Goal: Task Accomplishment & Management: Complete application form

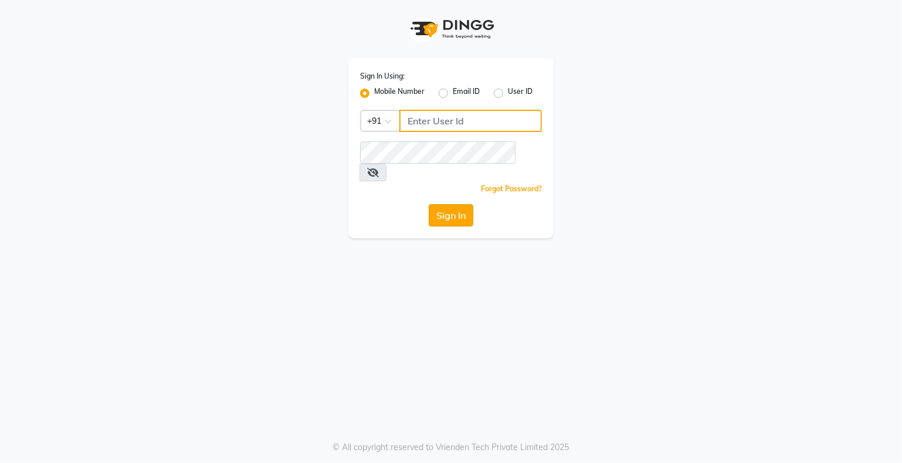
type input "9359594581"
click at [438, 204] on button "Sign In" at bounding box center [451, 215] width 45 height 22
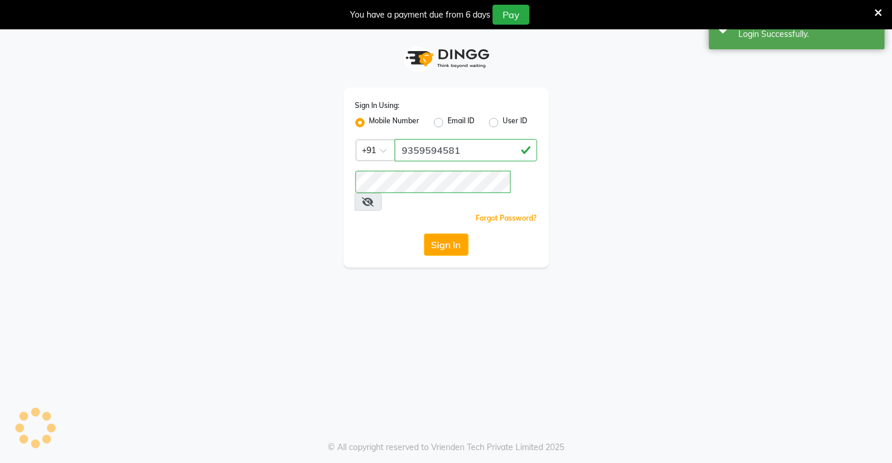
select select "service"
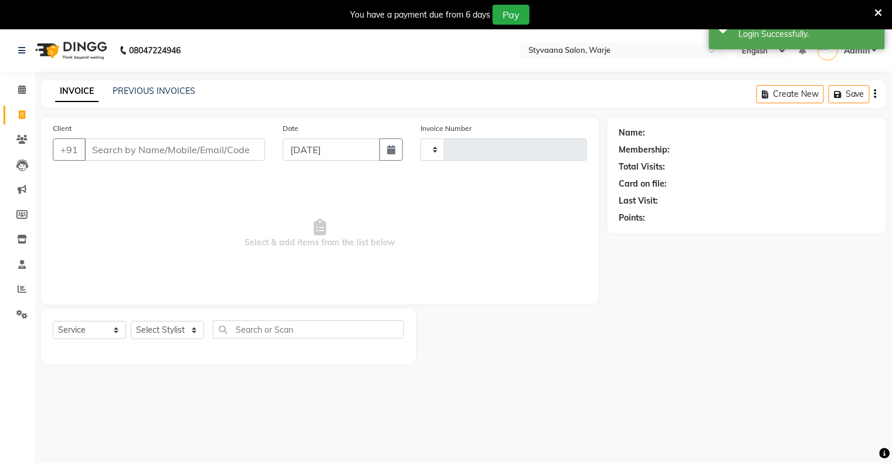
select select "en"
type input "0903"
select select "280"
click at [172, 148] on input "Client" at bounding box center [174, 149] width 181 height 22
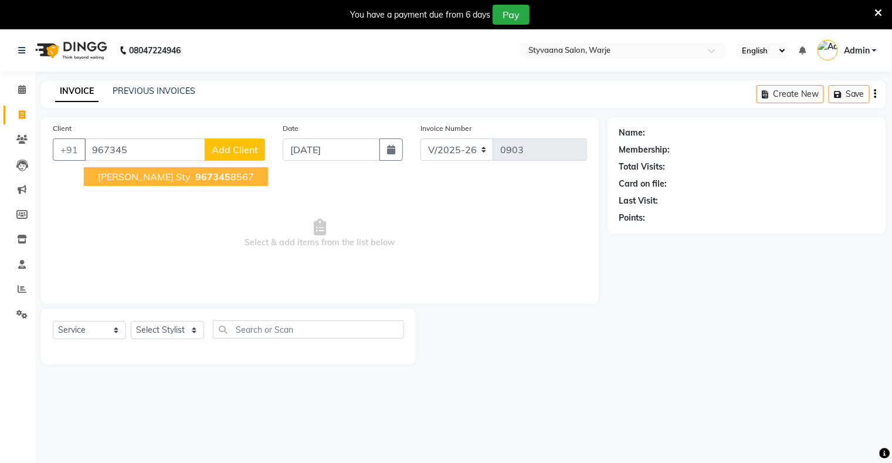
click at [193, 179] on ngb-highlight "967345 8567" at bounding box center [223, 177] width 61 height 12
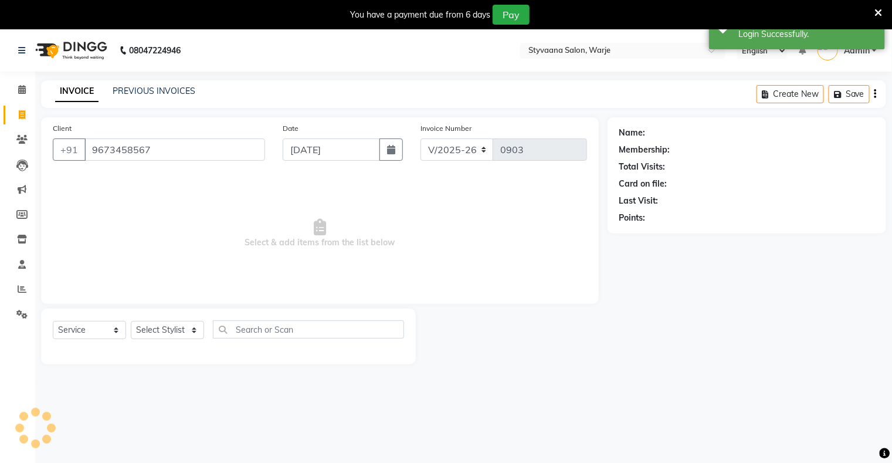
type input "9673458567"
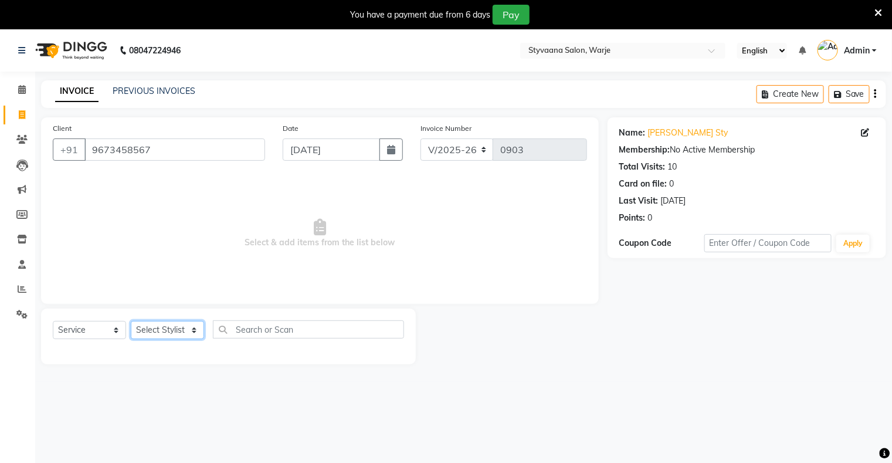
click at [159, 328] on select "Select Stylist nisha [PERSON_NAME] [PERSON_NAME] [PERSON_NAME]" at bounding box center [167, 330] width 73 height 18
select select "85069"
click at [131, 321] on select "Select Stylist nisha [PERSON_NAME] [PERSON_NAME] [PERSON_NAME]" at bounding box center [167, 330] width 73 height 18
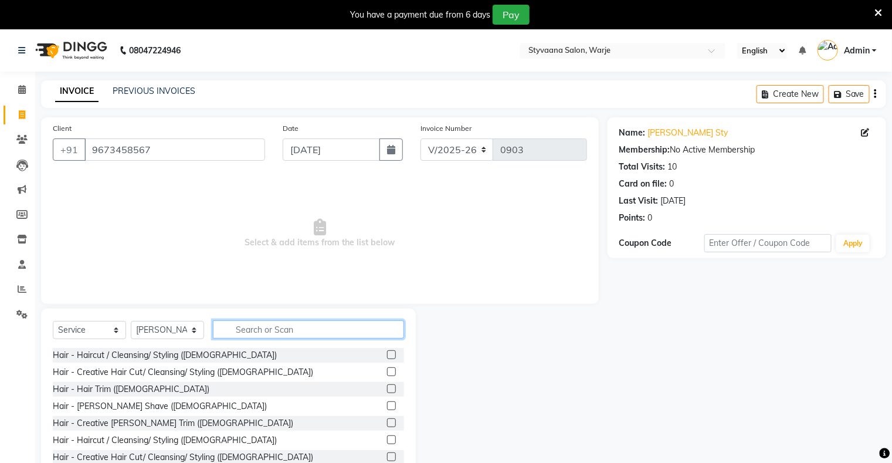
click at [252, 327] on input "text" at bounding box center [308, 329] width 191 height 18
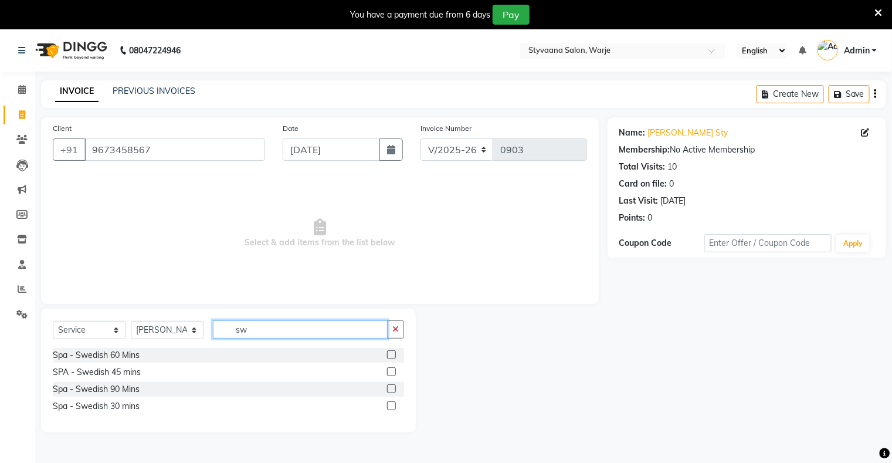
type input "sw"
click at [388, 352] on label at bounding box center [391, 354] width 9 height 9
click at [388, 352] on input "checkbox" at bounding box center [391, 355] width 8 height 8
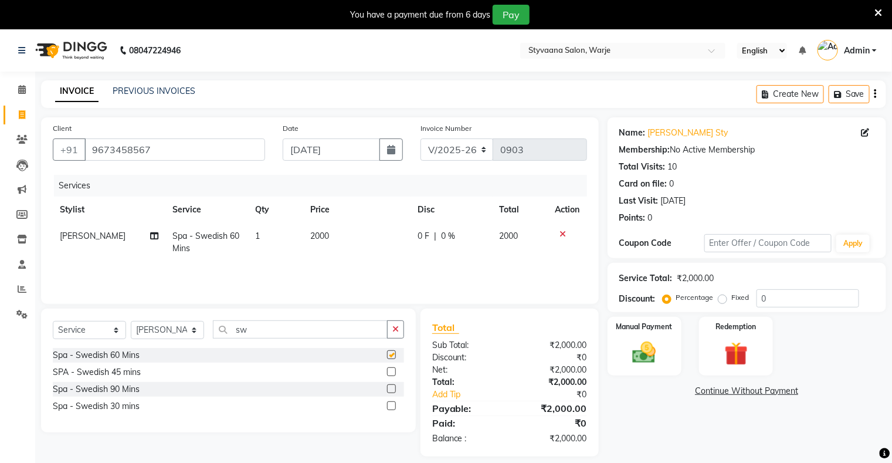
checkbox input "false"
click at [646, 350] on img at bounding box center [643, 353] width 39 height 28
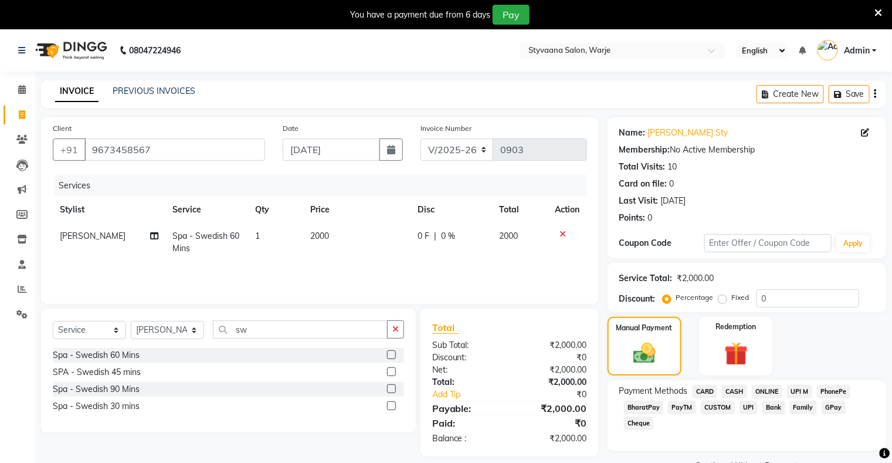
click at [836, 405] on span "GPay" at bounding box center [833, 406] width 24 height 13
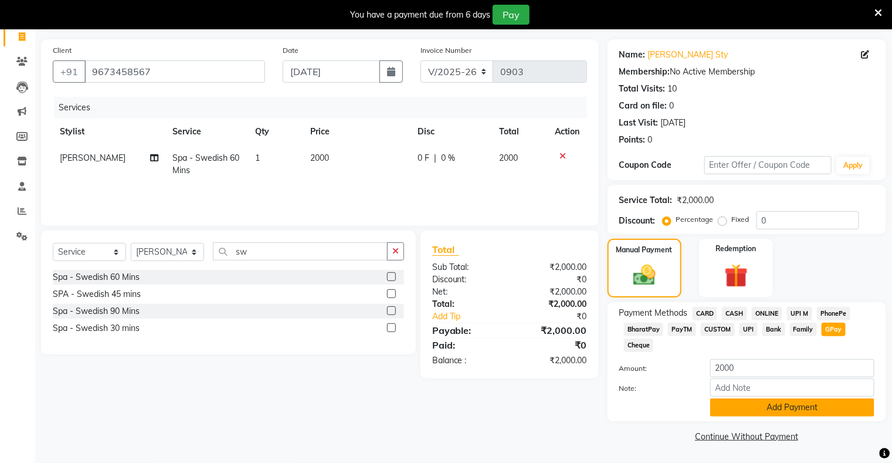
click at [833, 407] on button "Add Payment" at bounding box center [792, 407] width 164 height 18
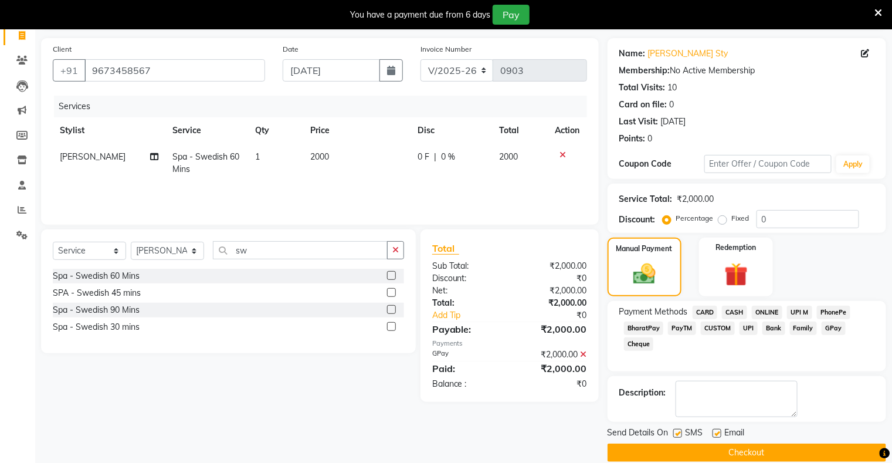
scroll to position [94, 0]
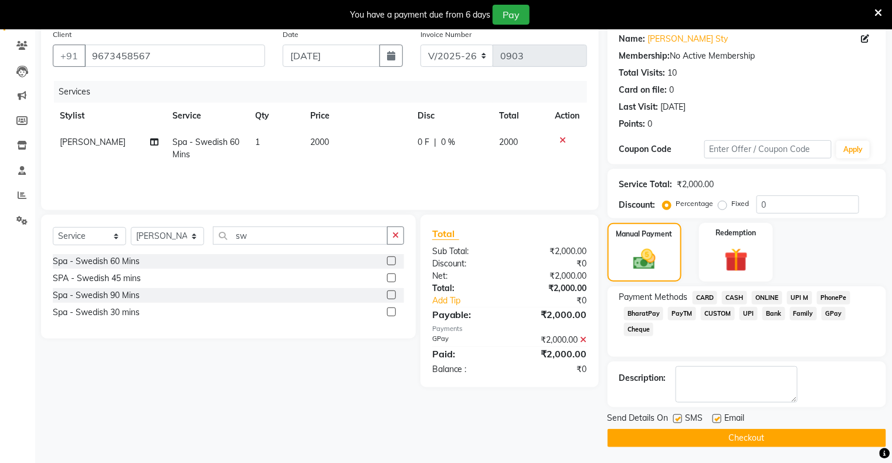
click at [828, 431] on button "Checkout" at bounding box center [746, 438] width 279 height 18
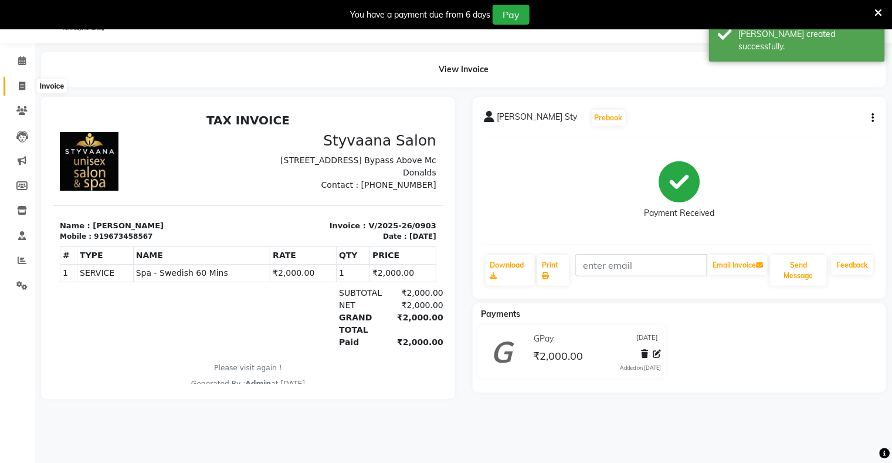
click at [23, 84] on icon at bounding box center [22, 86] width 6 height 9
select select "service"
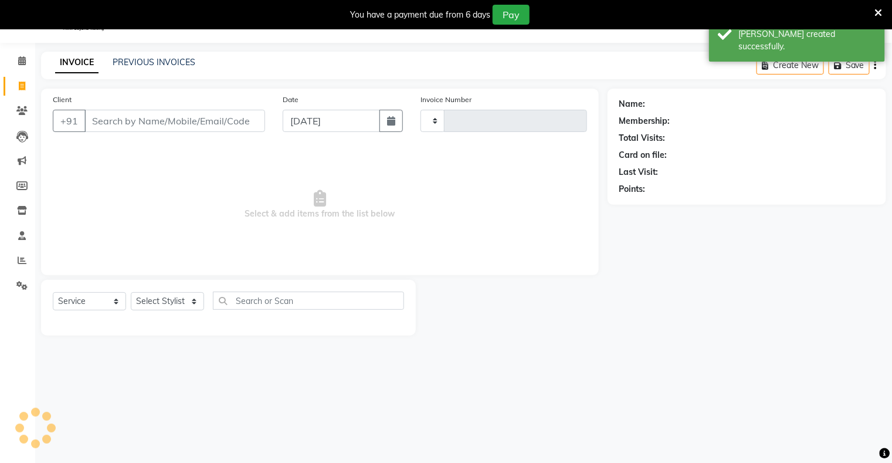
type input "0904"
select select "280"
click at [135, 120] on input "Client" at bounding box center [174, 121] width 181 height 22
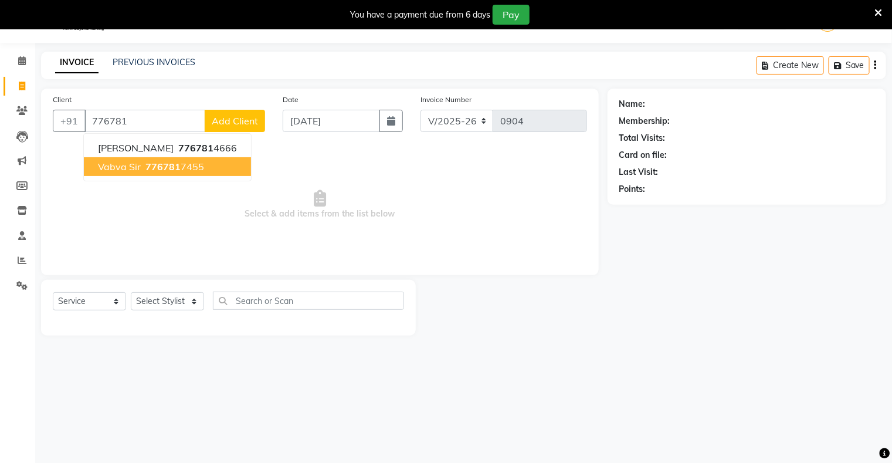
click at [145, 166] on span "776781" at bounding box center [162, 167] width 35 height 12
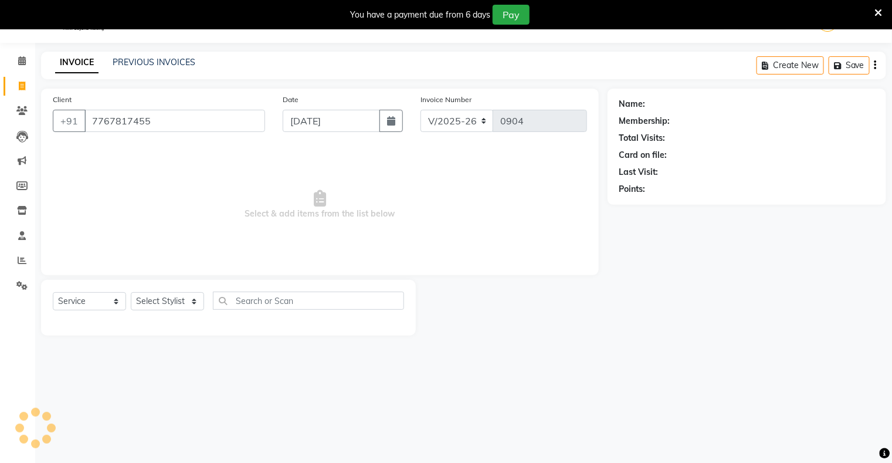
type input "7767817455"
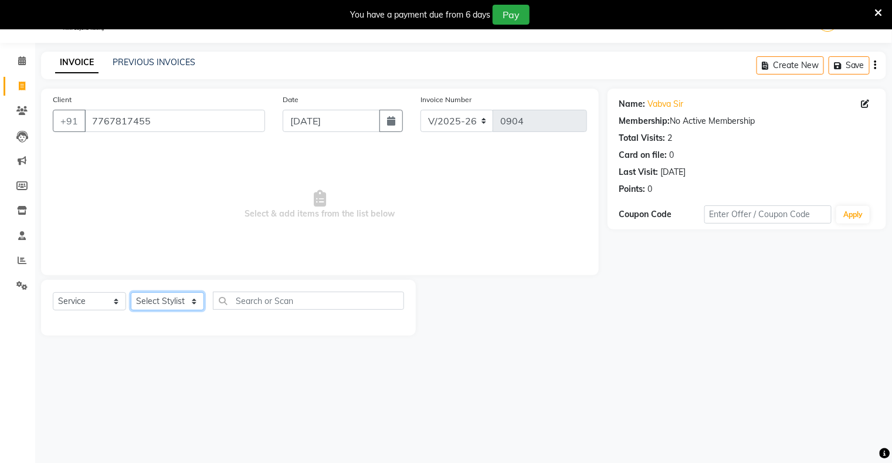
click at [161, 304] on select "Select Stylist nisha [PERSON_NAME] [PERSON_NAME] [PERSON_NAME]" at bounding box center [167, 301] width 73 height 18
select select "87884"
click at [131, 293] on select "Select Stylist nisha [PERSON_NAME] [PERSON_NAME] [PERSON_NAME]" at bounding box center [167, 301] width 73 height 18
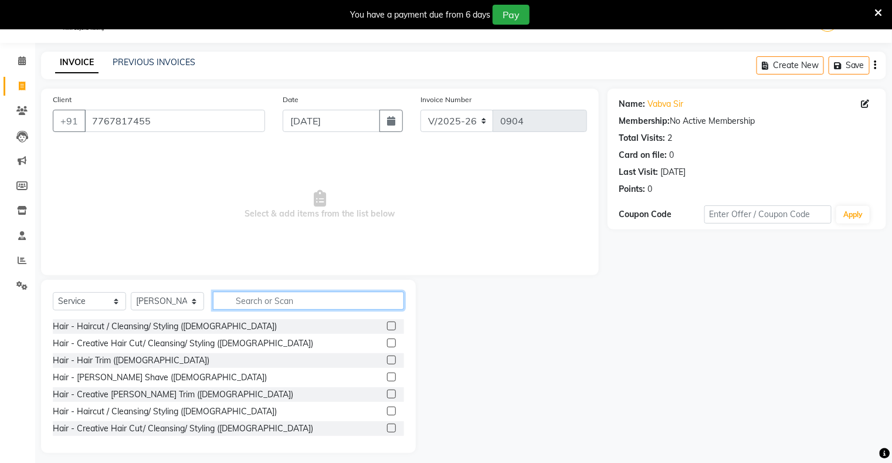
click at [240, 303] on input "text" at bounding box center [308, 300] width 191 height 18
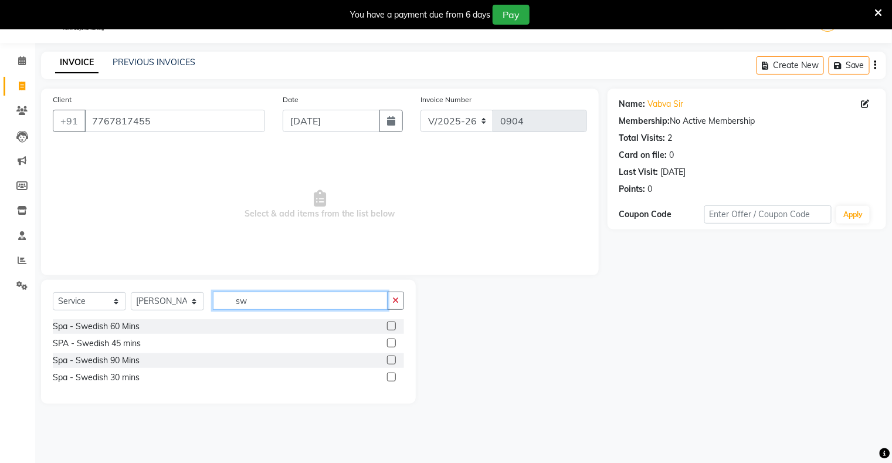
type input "sw"
click at [387, 320] on div at bounding box center [395, 326] width 17 height 15
click at [389, 322] on label at bounding box center [391, 325] width 9 height 9
click at [389, 322] on input "checkbox" at bounding box center [391, 326] width 8 height 8
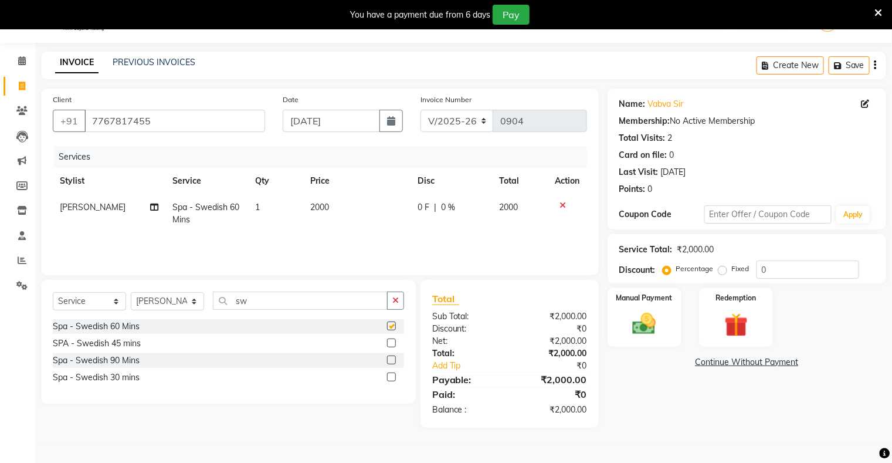
checkbox input "false"
click at [434, 205] on div "0 F | 0 %" at bounding box center [451, 207] width 68 height 12
select select "87884"
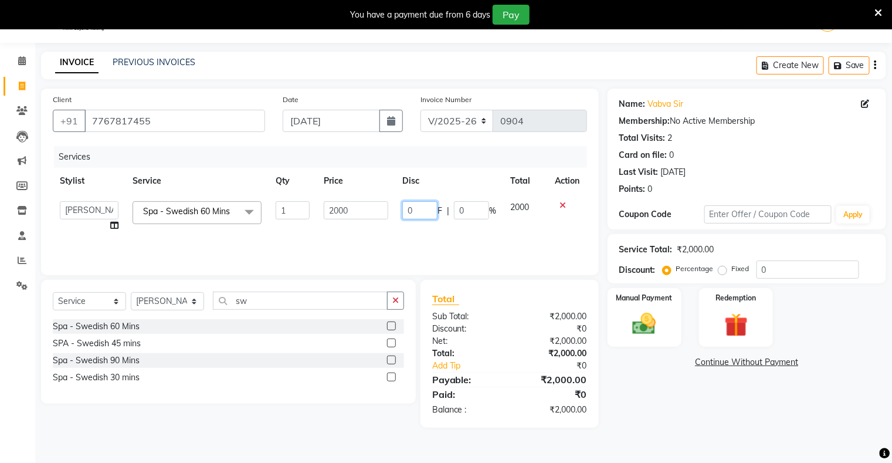
click at [428, 209] on input "0" at bounding box center [419, 210] width 35 height 18
type input "200"
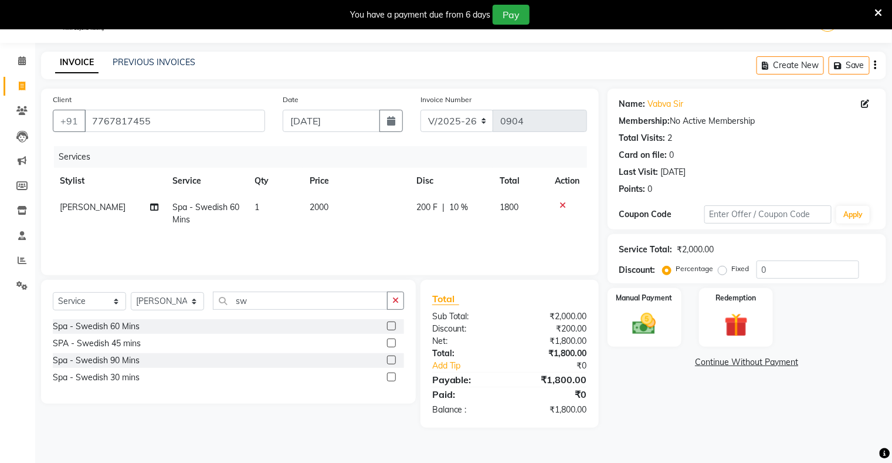
click at [426, 236] on div "Services Stylist Service Qty Price Disc Total Action [PERSON_NAME] Spa - Swedis…" at bounding box center [320, 204] width 534 height 117
click at [174, 294] on select "Select Stylist nisha [PERSON_NAME] [PERSON_NAME] [PERSON_NAME]" at bounding box center [167, 301] width 73 height 18
select select "88438"
click at [131, 293] on select "Select Stylist nisha [PERSON_NAME] [PERSON_NAME] [PERSON_NAME]" at bounding box center [167, 301] width 73 height 18
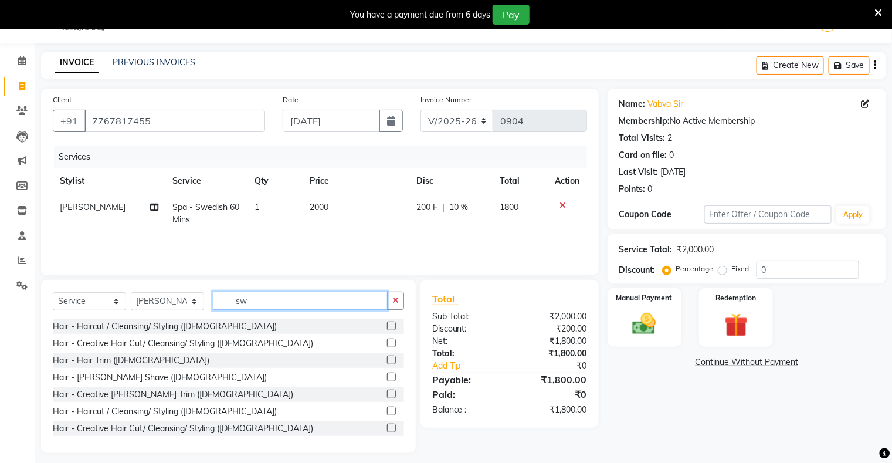
click at [261, 302] on input "sw" at bounding box center [300, 300] width 175 height 18
type input "s"
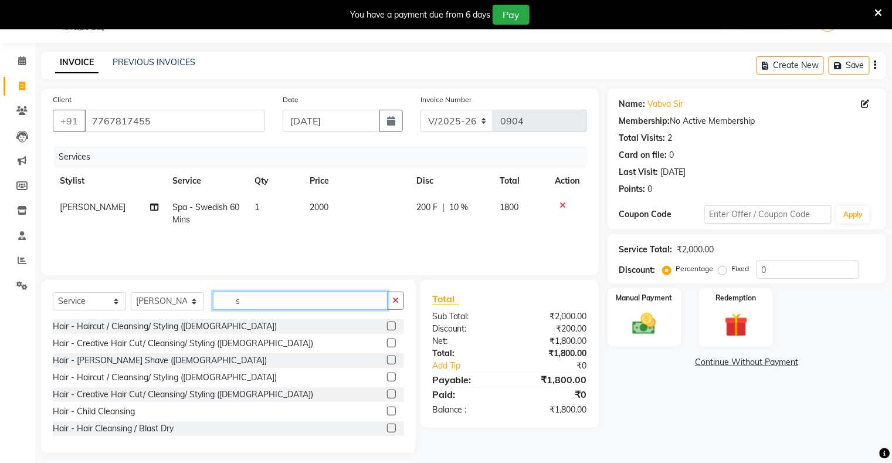
type input "sw"
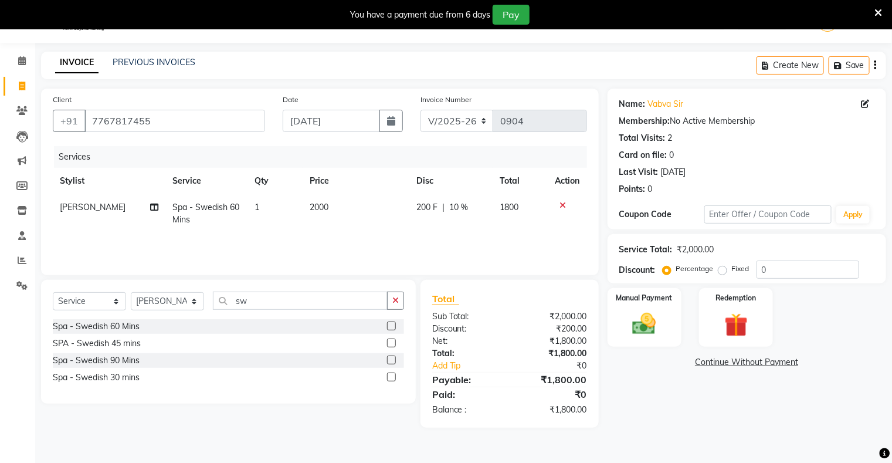
click at [387, 324] on label at bounding box center [391, 325] width 9 height 9
click at [387, 324] on input "checkbox" at bounding box center [391, 326] width 8 height 8
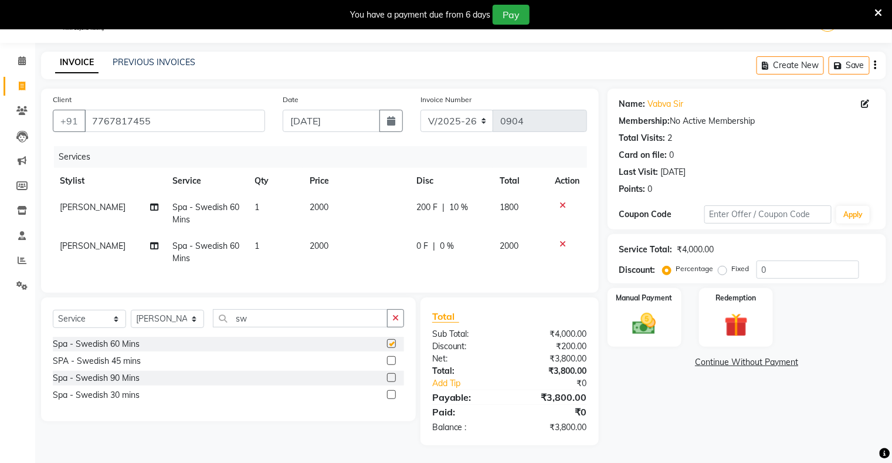
checkbox input "false"
click at [435, 248] on div "0 F | 0 %" at bounding box center [450, 246] width 69 height 12
select select "88438"
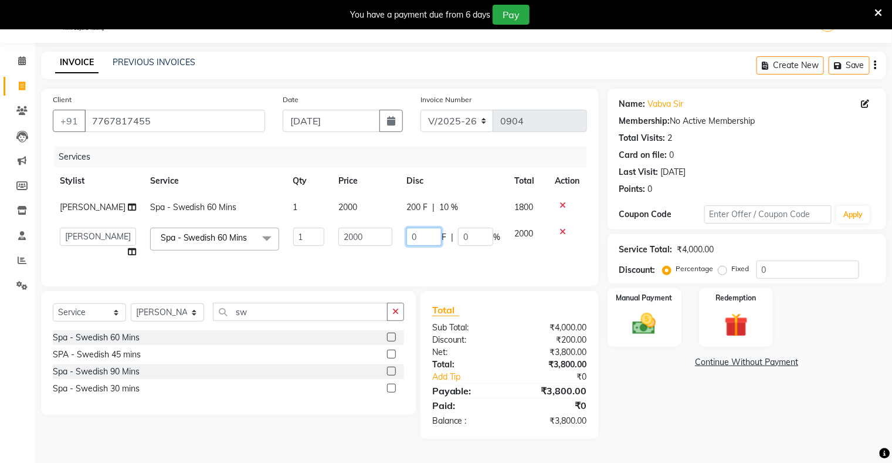
click at [413, 233] on input "0" at bounding box center [423, 236] width 35 height 18
type input "200"
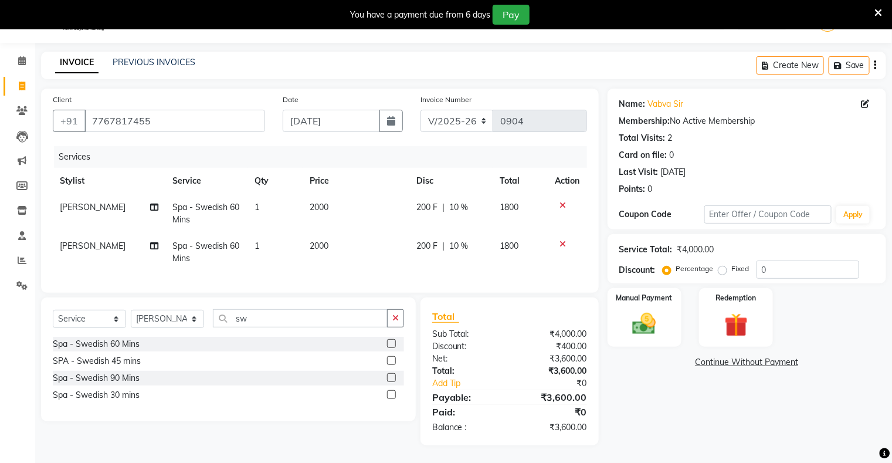
click at [415, 250] on td "200 F | 10 %" at bounding box center [450, 252] width 83 height 39
select select "88438"
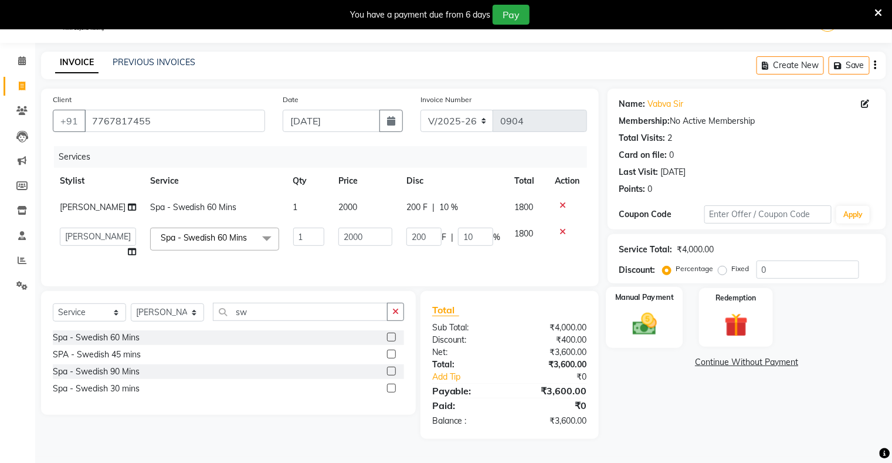
click at [653, 318] on img at bounding box center [643, 324] width 39 height 28
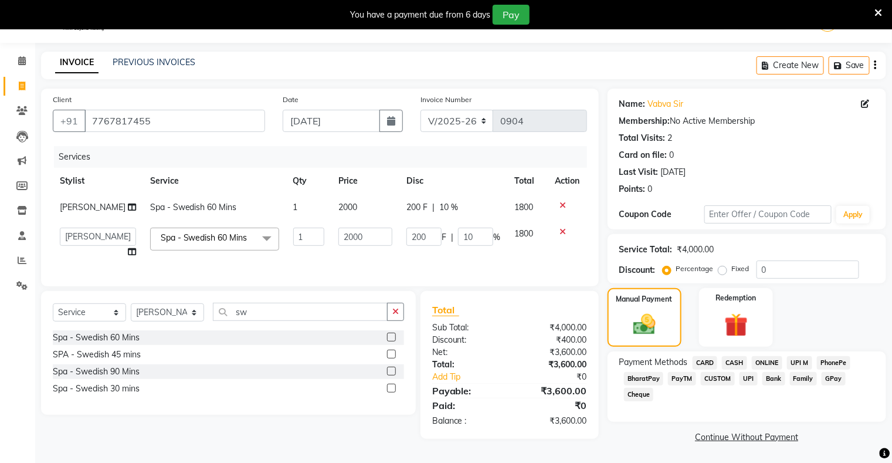
click at [733, 361] on span "CASH" at bounding box center [734, 362] width 25 height 13
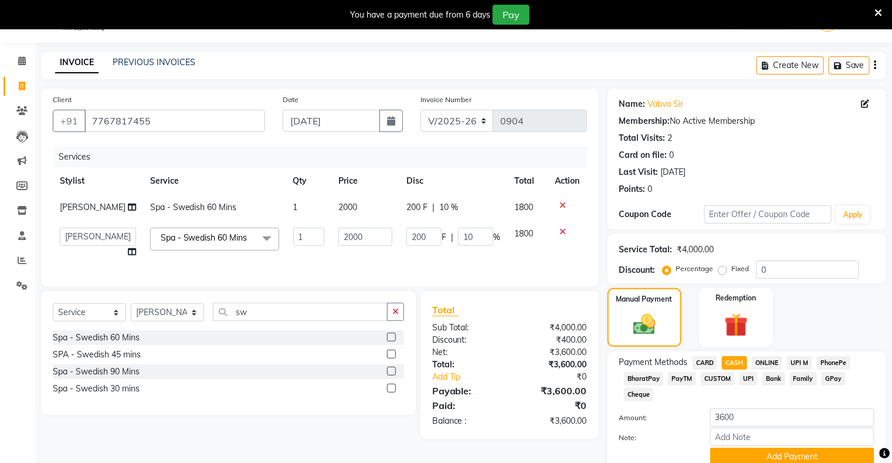
scroll to position [79, 0]
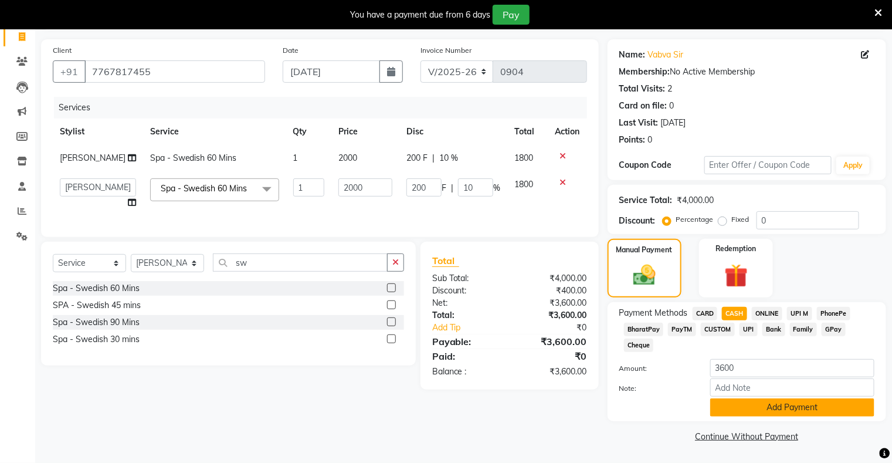
click at [746, 412] on button "Add Payment" at bounding box center [792, 407] width 164 height 18
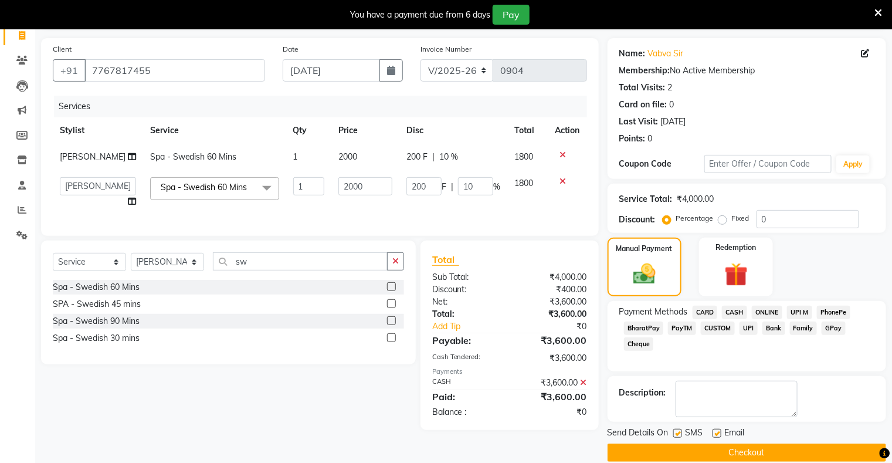
scroll to position [94, 0]
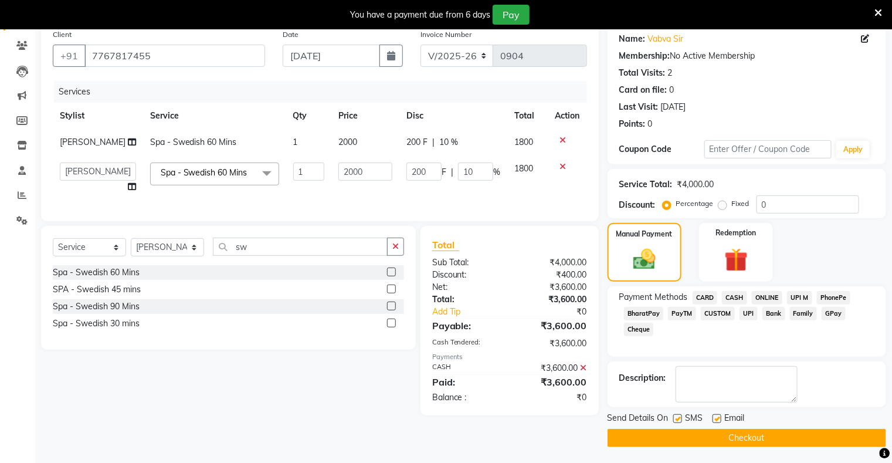
click at [745, 434] on button "Checkout" at bounding box center [746, 438] width 279 height 18
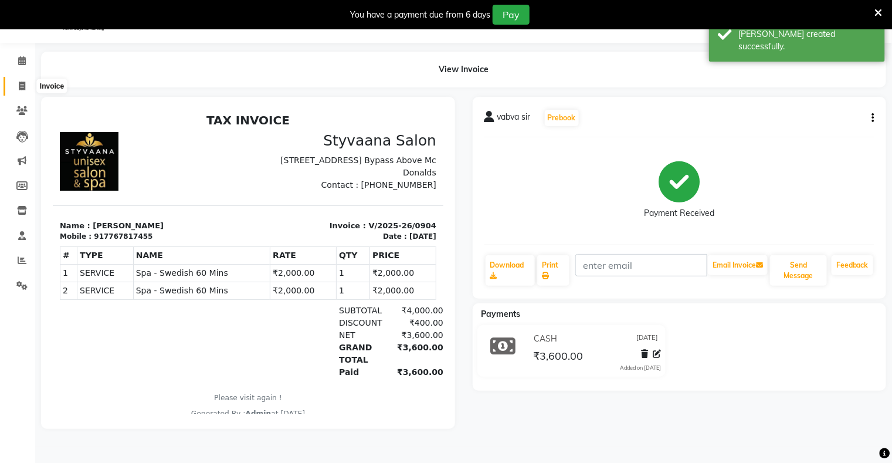
click at [21, 84] on icon at bounding box center [22, 86] width 6 height 9
select select "service"
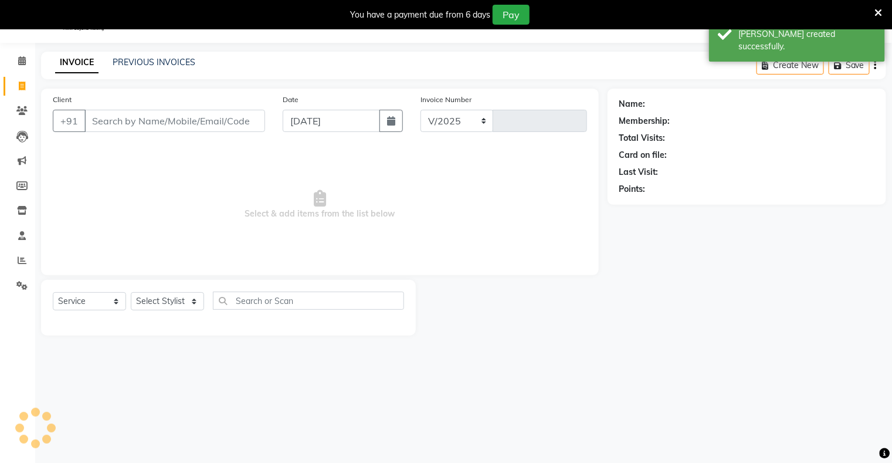
select select "280"
type input "0905"
click at [144, 114] on input "Client" at bounding box center [174, 121] width 181 height 22
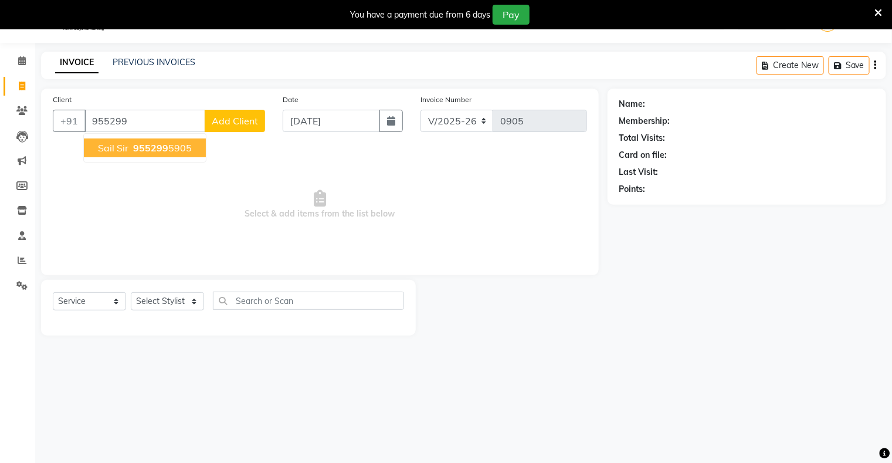
click at [121, 149] on span "sail sir" at bounding box center [113, 148] width 30 height 12
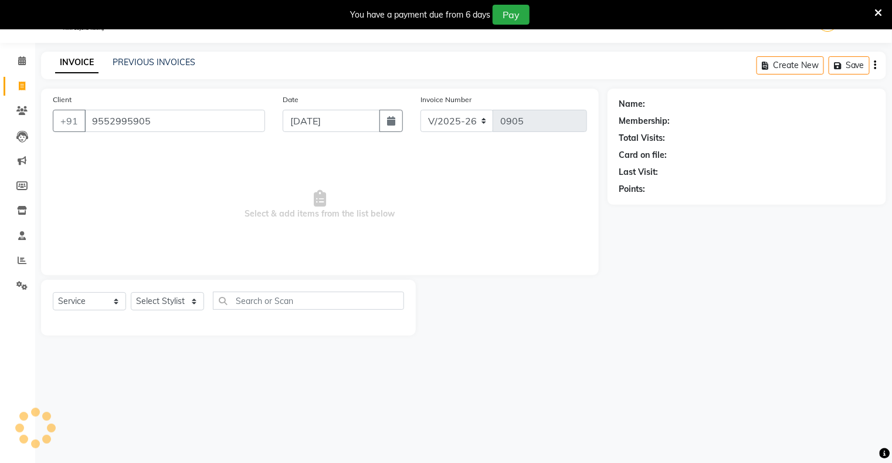
type input "9552995905"
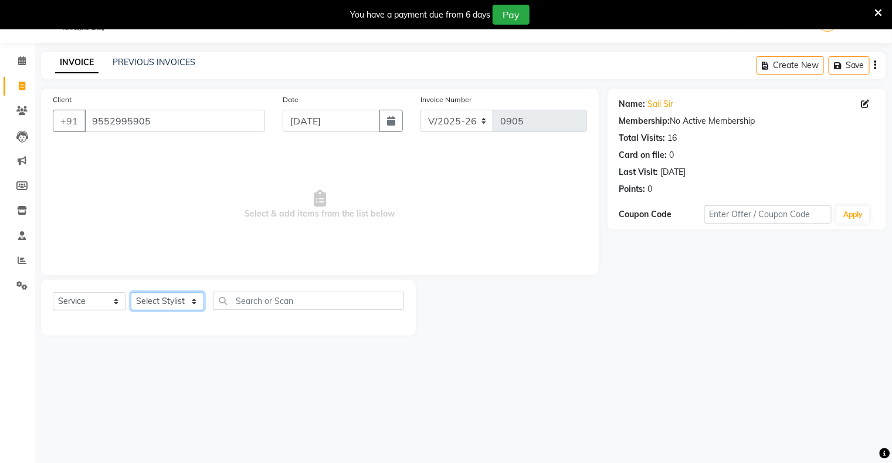
click at [162, 299] on select "Select Stylist nisha [PERSON_NAME] [PERSON_NAME] [PERSON_NAME]" at bounding box center [167, 301] width 73 height 18
select select "85069"
click at [131, 293] on select "Select Stylist nisha [PERSON_NAME] [PERSON_NAME] [PERSON_NAME]" at bounding box center [167, 301] width 73 height 18
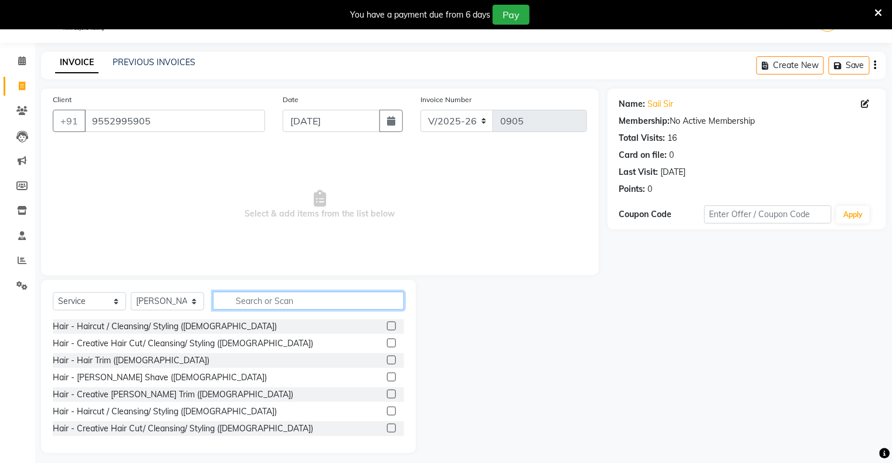
click at [233, 307] on input "text" at bounding box center [308, 300] width 191 height 18
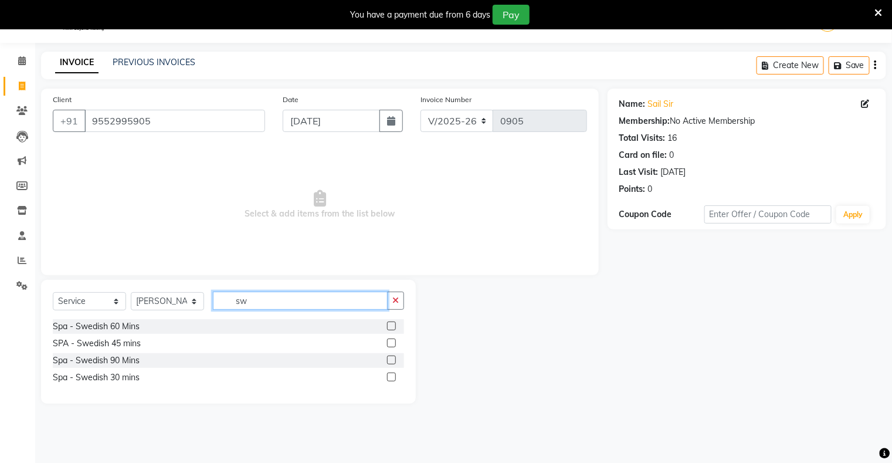
type input "sw"
click at [390, 338] on label at bounding box center [391, 342] width 9 height 9
click at [390, 339] on input "checkbox" at bounding box center [391, 343] width 8 height 8
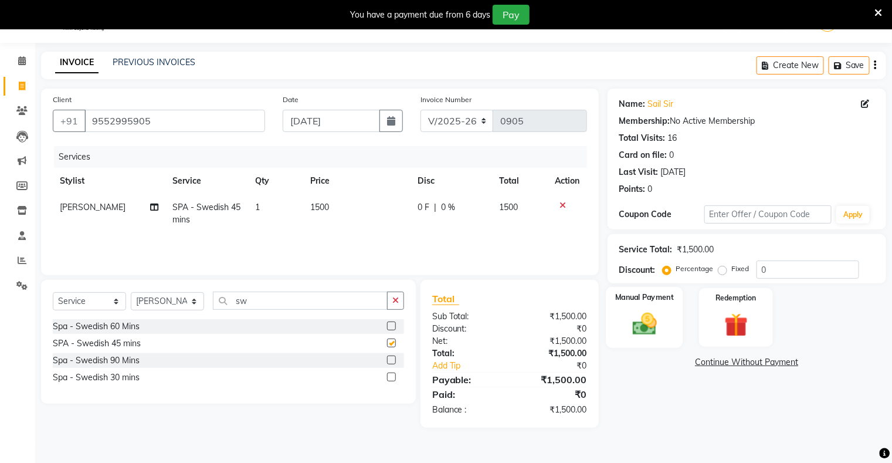
checkbox input "false"
click at [653, 330] on img at bounding box center [643, 324] width 39 height 28
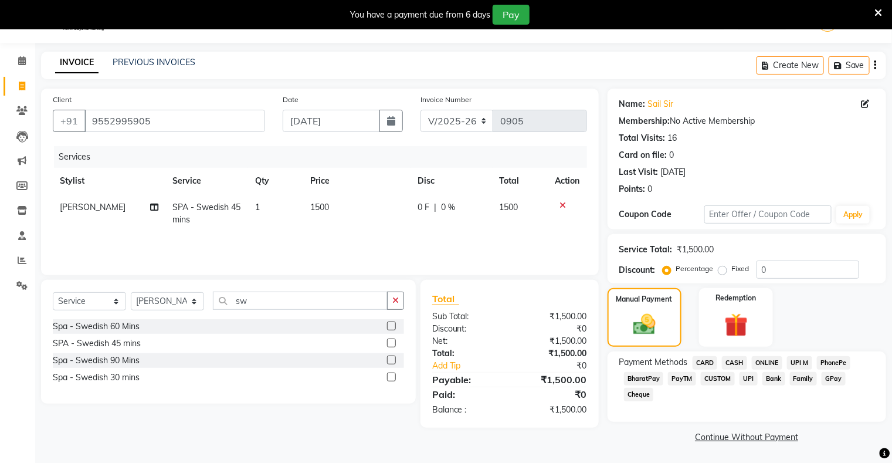
click at [832, 378] on span "GPay" at bounding box center [833, 378] width 24 height 13
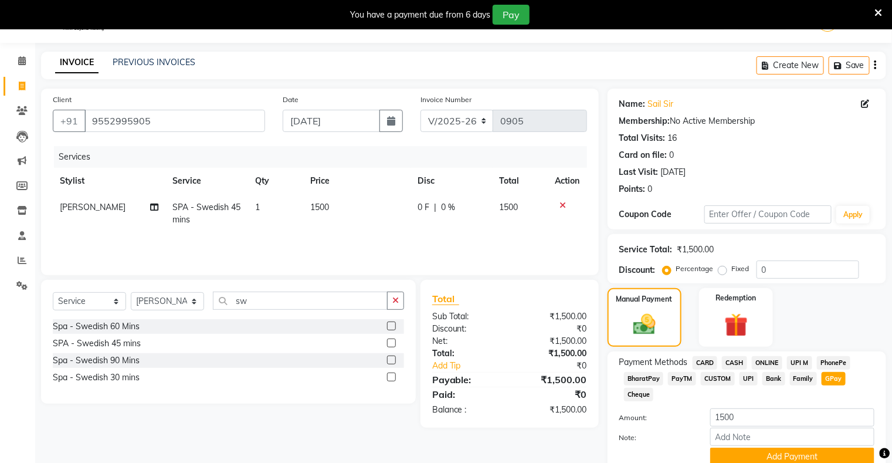
scroll to position [79, 0]
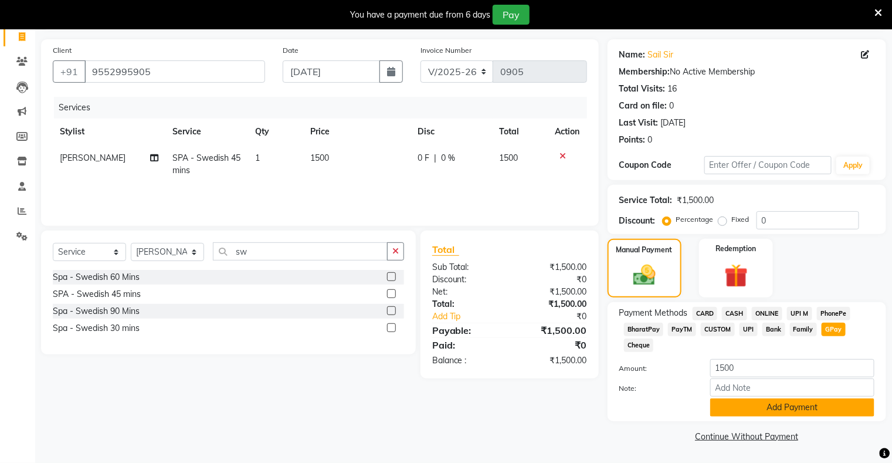
click at [836, 407] on button "Add Payment" at bounding box center [792, 407] width 164 height 18
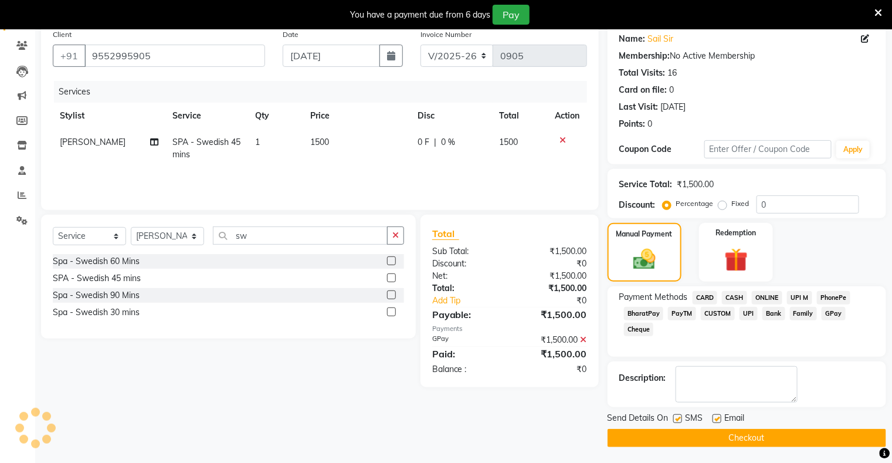
scroll to position [94, 0]
click at [813, 444] on button "Checkout" at bounding box center [746, 438] width 279 height 18
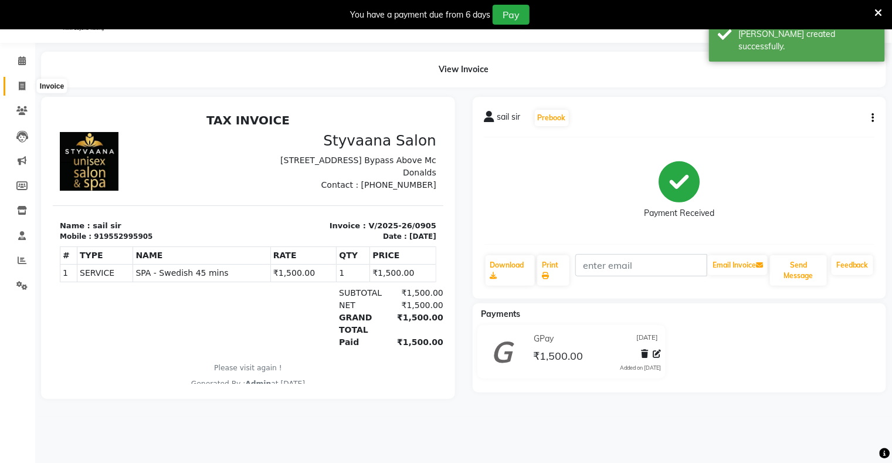
click at [21, 86] on icon at bounding box center [22, 86] width 6 height 9
select select "service"
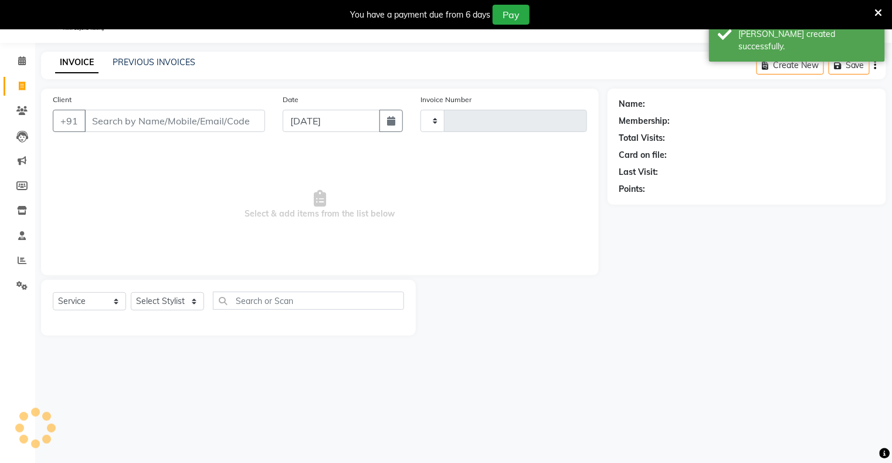
type input "0906"
select select "280"
click at [137, 64] on link "PREVIOUS INVOICES" at bounding box center [154, 62] width 83 height 11
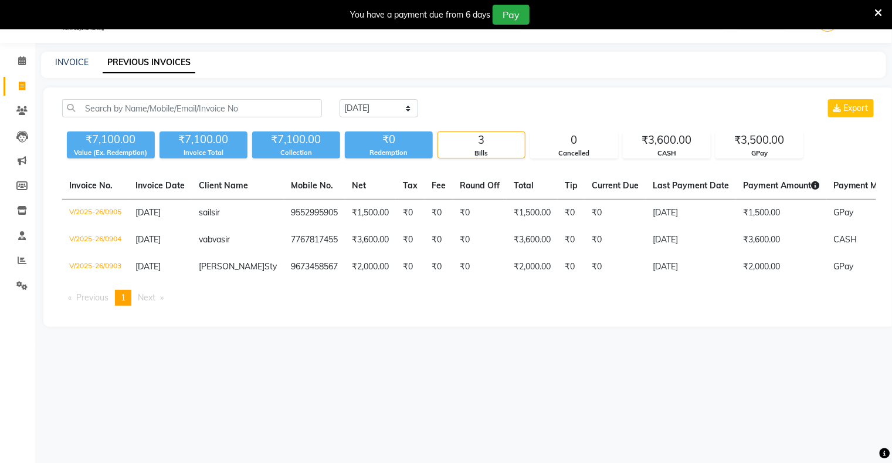
click at [879, 5] on div at bounding box center [879, 15] width 8 height 20
click at [879, 8] on icon at bounding box center [879, 13] width 8 height 11
